Goal: Check status: Check status

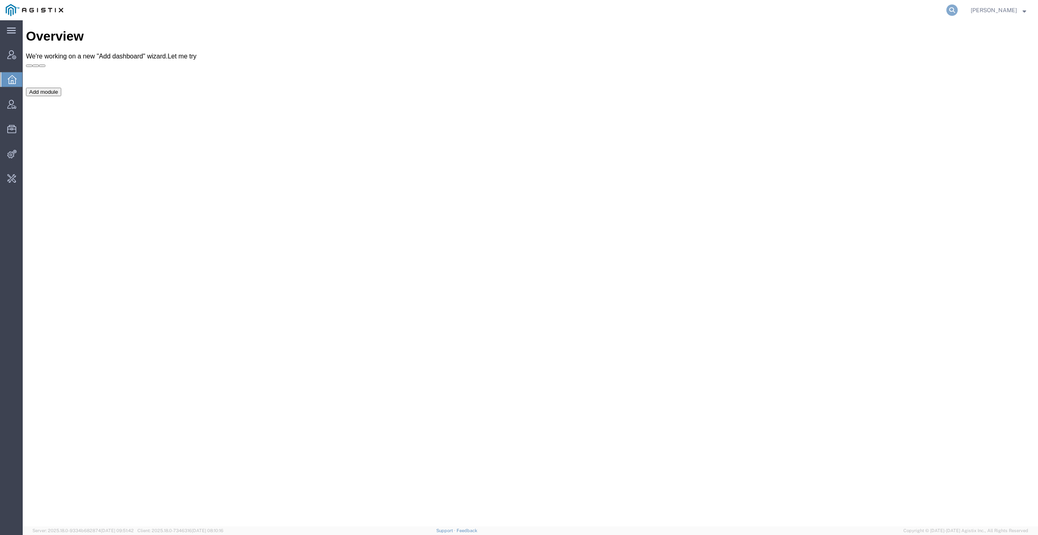
click at [955, 10] on icon at bounding box center [952, 9] width 11 height 11
click at [871, 8] on input "search" at bounding box center [823, 9] width 247 height 19
paste input "[PHONE_NUMBER]"
type input "[PHONE_NUMBER]"
click at [782, 13] on input "search" at bounding box center [823, 9] width 247 height 19
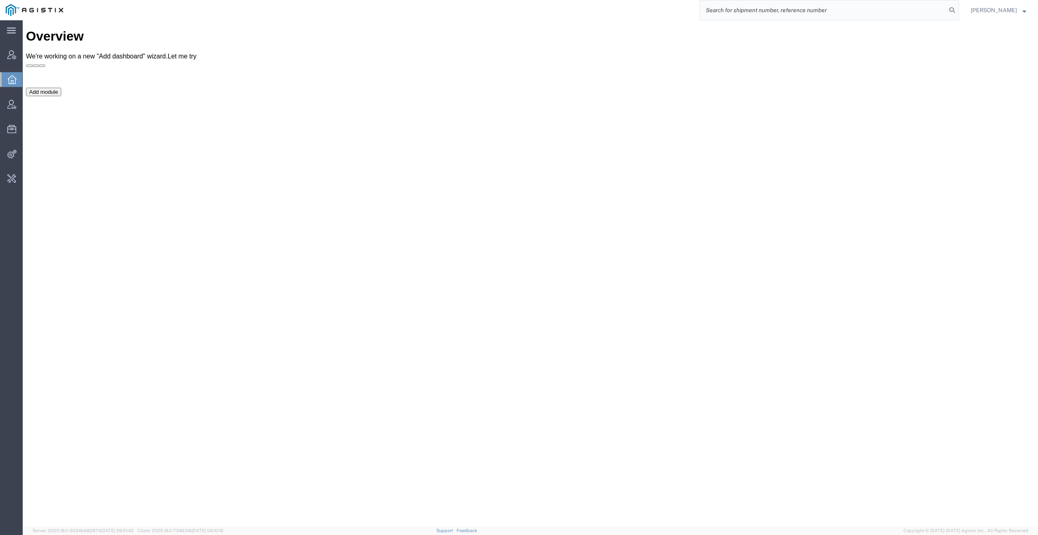
paste input "56636625"
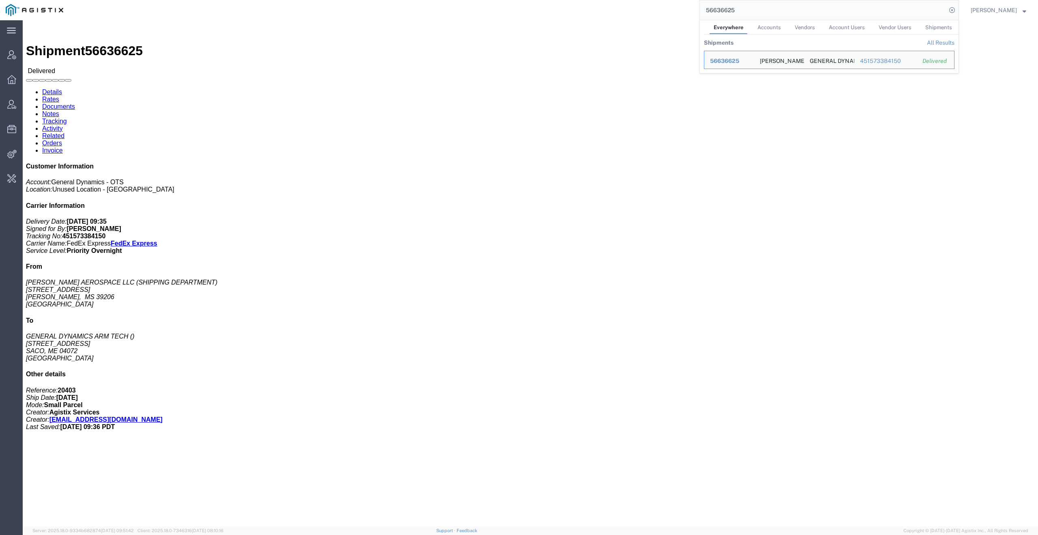
click b "451573384150"
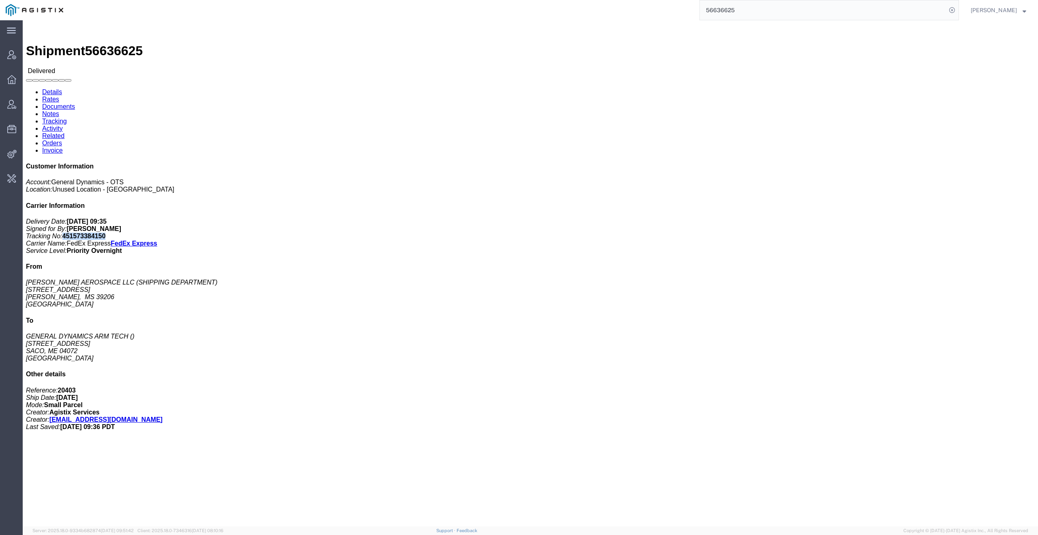
click b "451573384150"
copy b "451573384150"
click link "Activity"
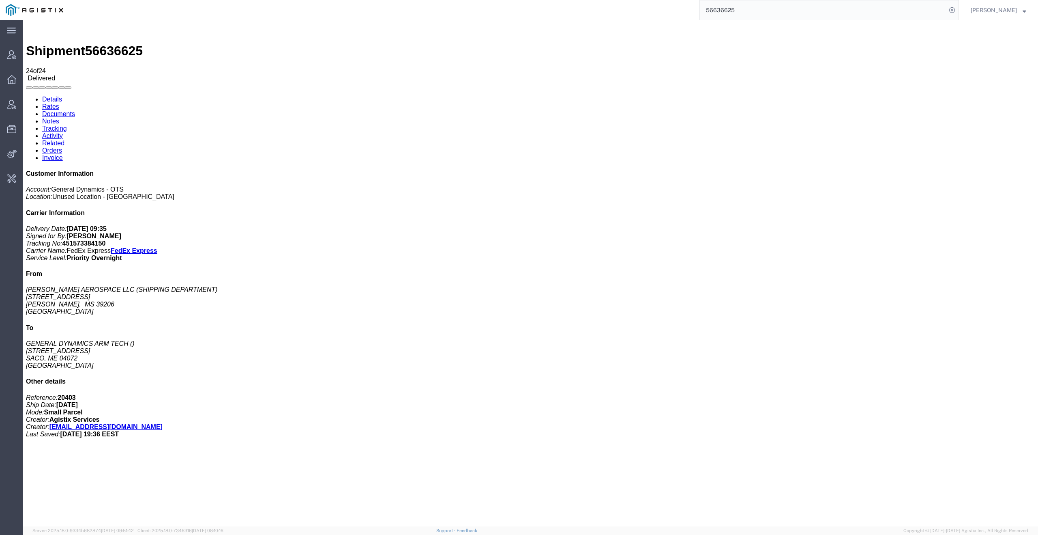
copy td "AGDOTSI_190320_08272025_000864902"
click at [773, 9] on input "56636625" at bounding box center [823, 9] width 247 height 19
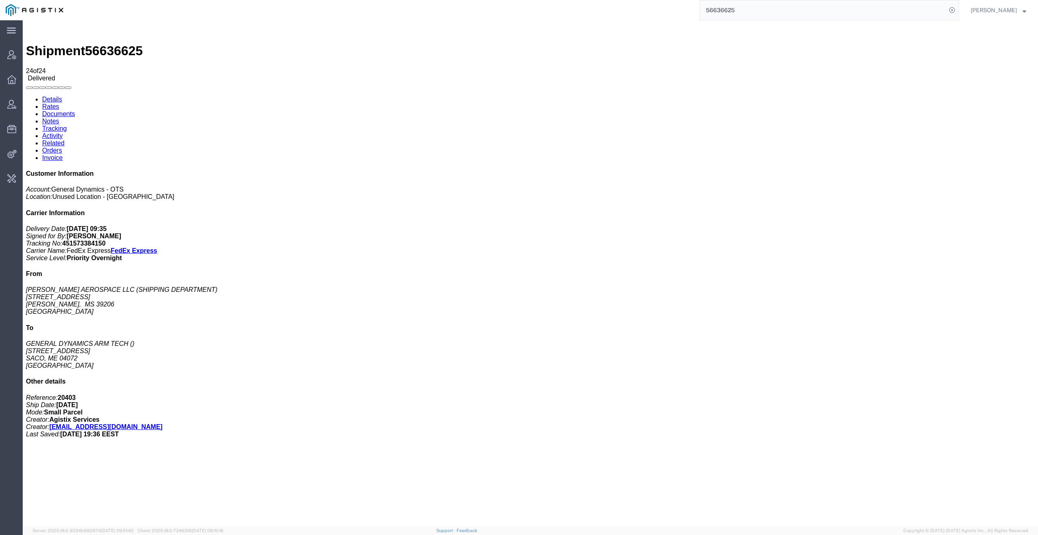
click at [773, 9] on input "56636625" at bounding box center [823, 9] width 247 height 19
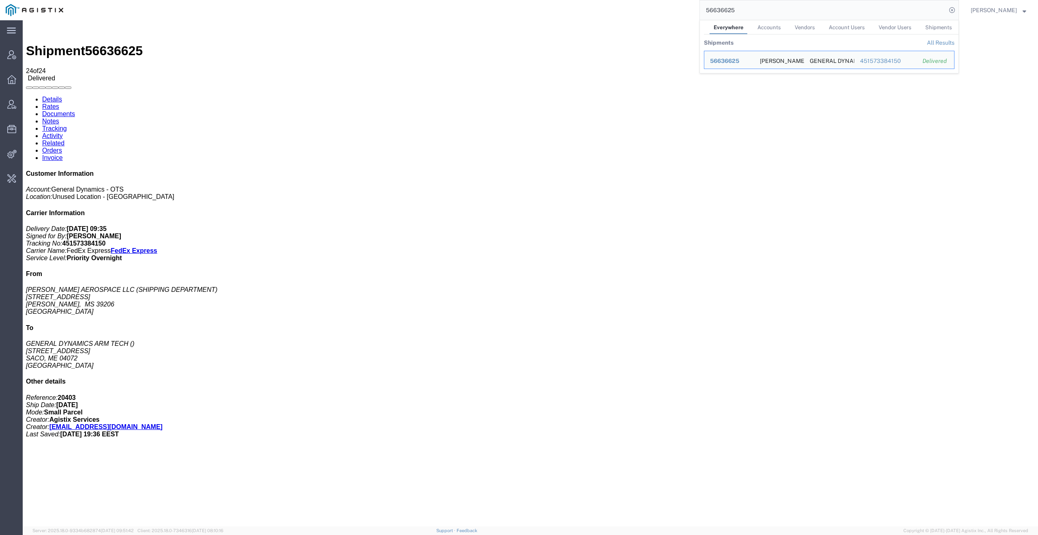
click at [773, 9] on input "56636625" at bounding box center [823, 9] width 247 height 19
click at [909, 11] on input "56636625" at bounding box center [823, 9] width 247 height 19
paste input "79434"
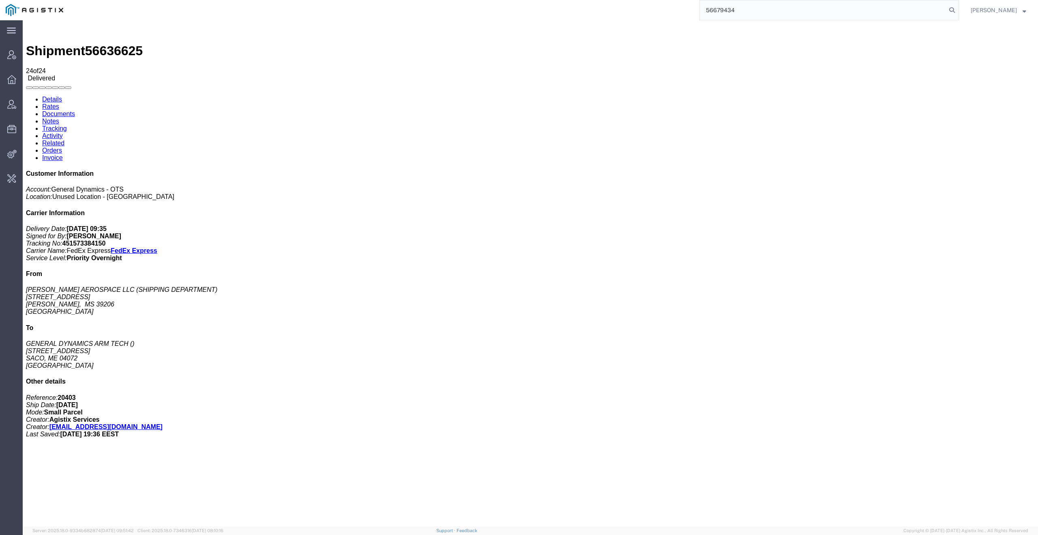
type input "56679434"
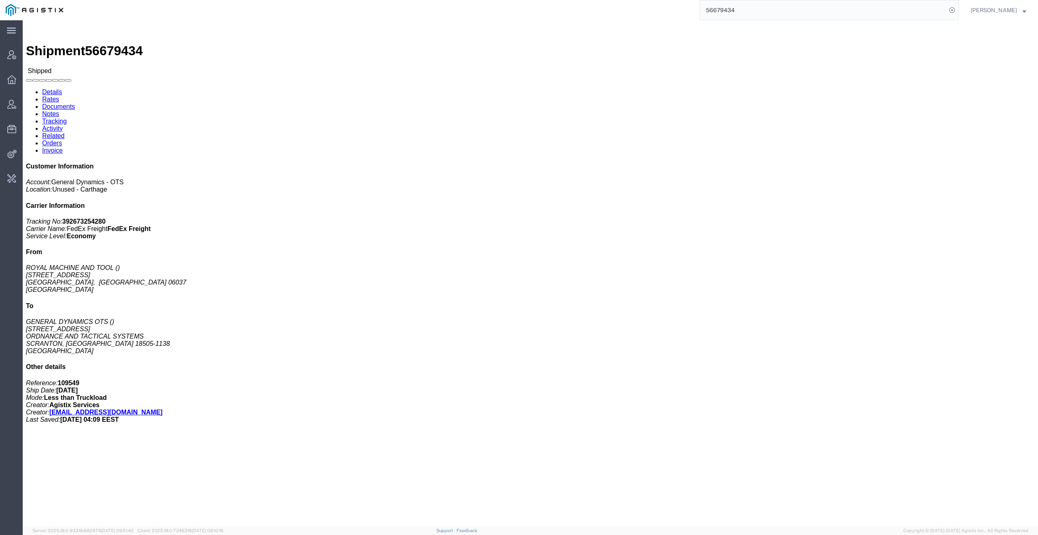
click link "Activity"
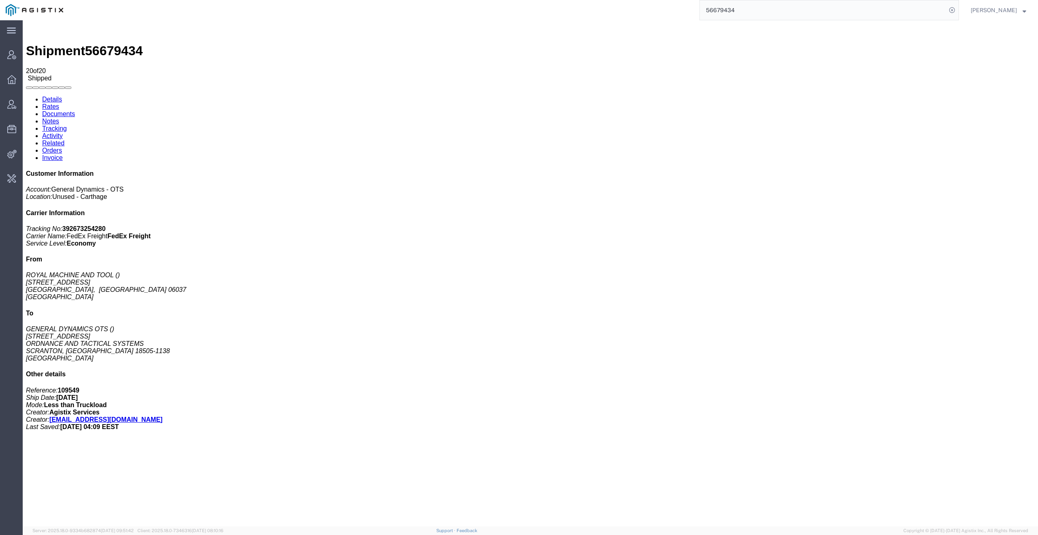
copy td "AGDOTSI_200256_08292025_000838420"
click at [106, 225] on b "392673254280" at bounding box center [83, 228] width 43 height 7
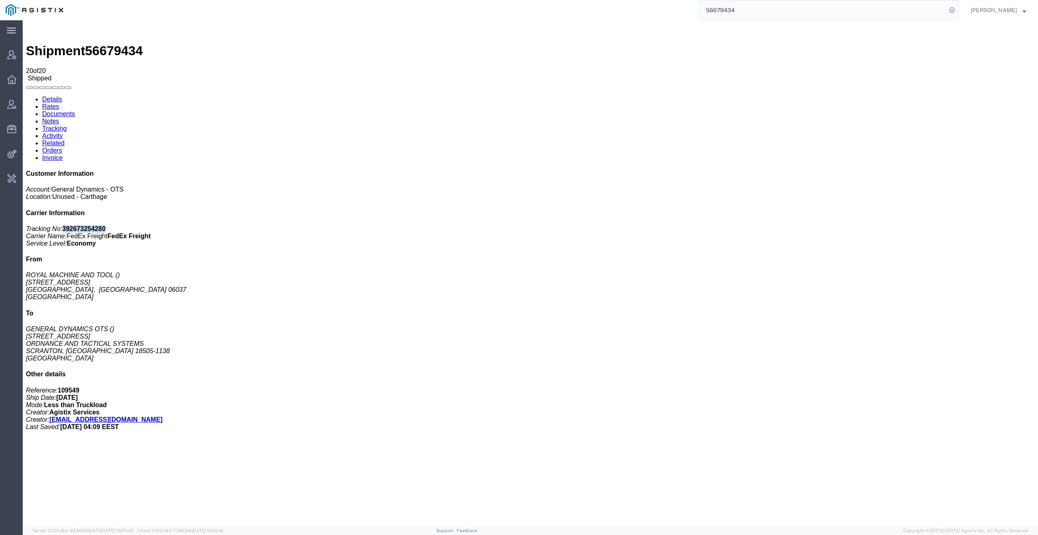
copy b "392673254280"
